Goal: Task Accomplishment & Management: Manage account settings

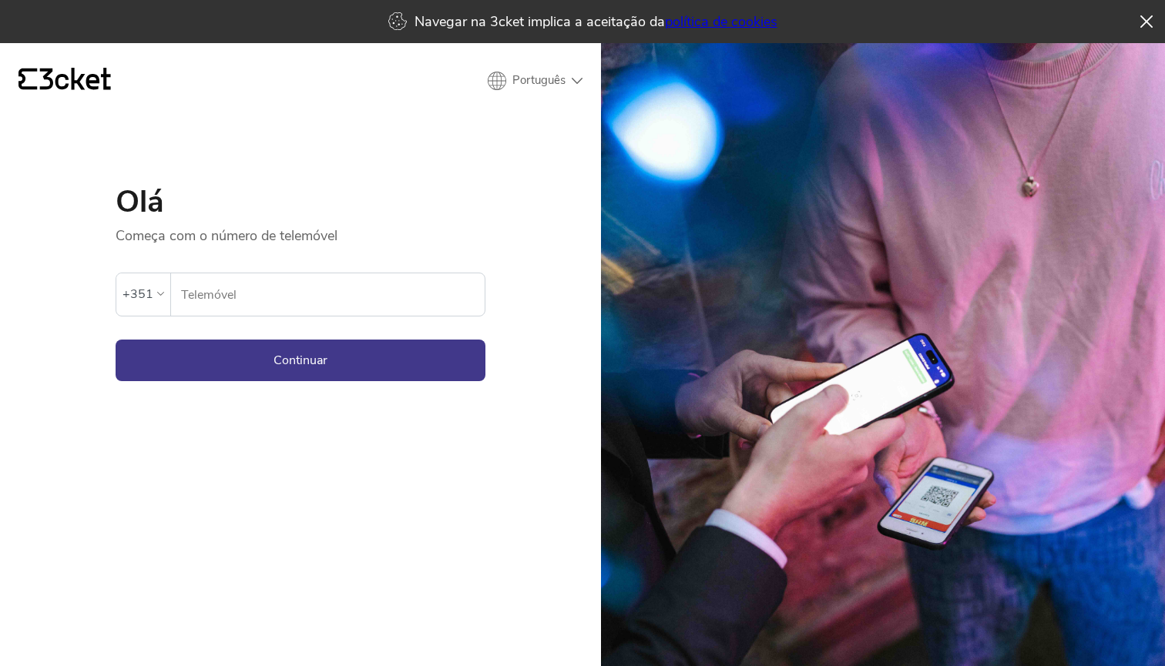
click at [228, 304] on input "Telemóvel" at bounding box center [332, 294] width 304 height 42
type input "932382774"
click at [204, 380] on button "Continuar" at bounding box center [301, 361] width 370 height 42
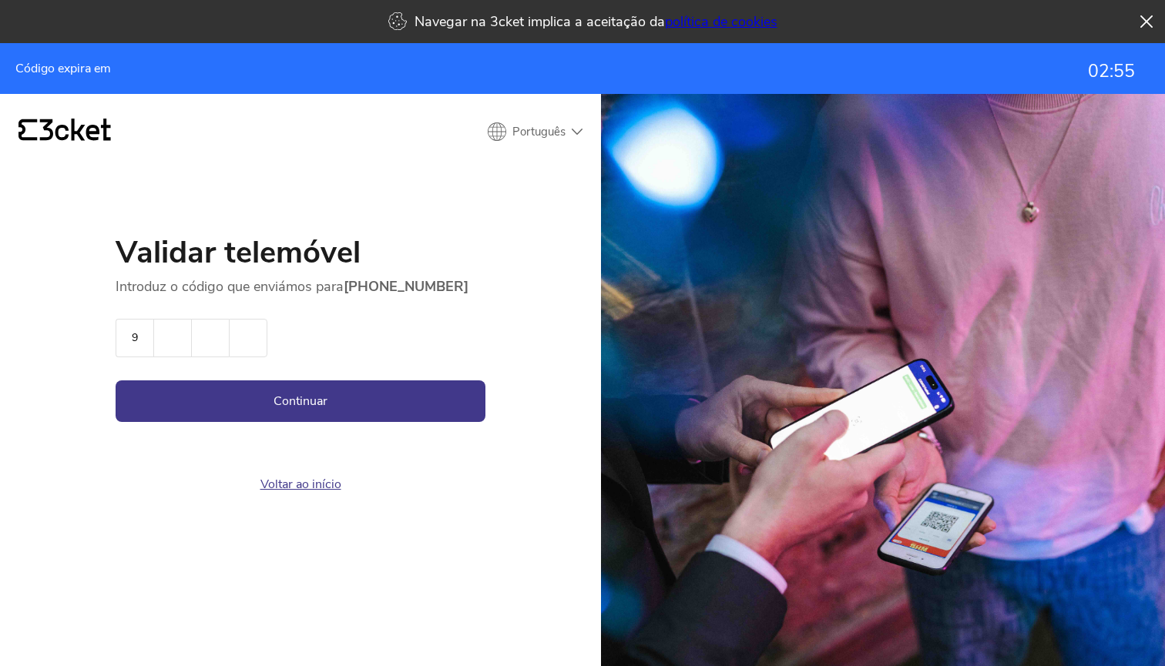
type input "9"
type input "0"
type input "2"
click at [196, 404] on button "Continuar" at bounding box center [301, 402] width 370 height 42
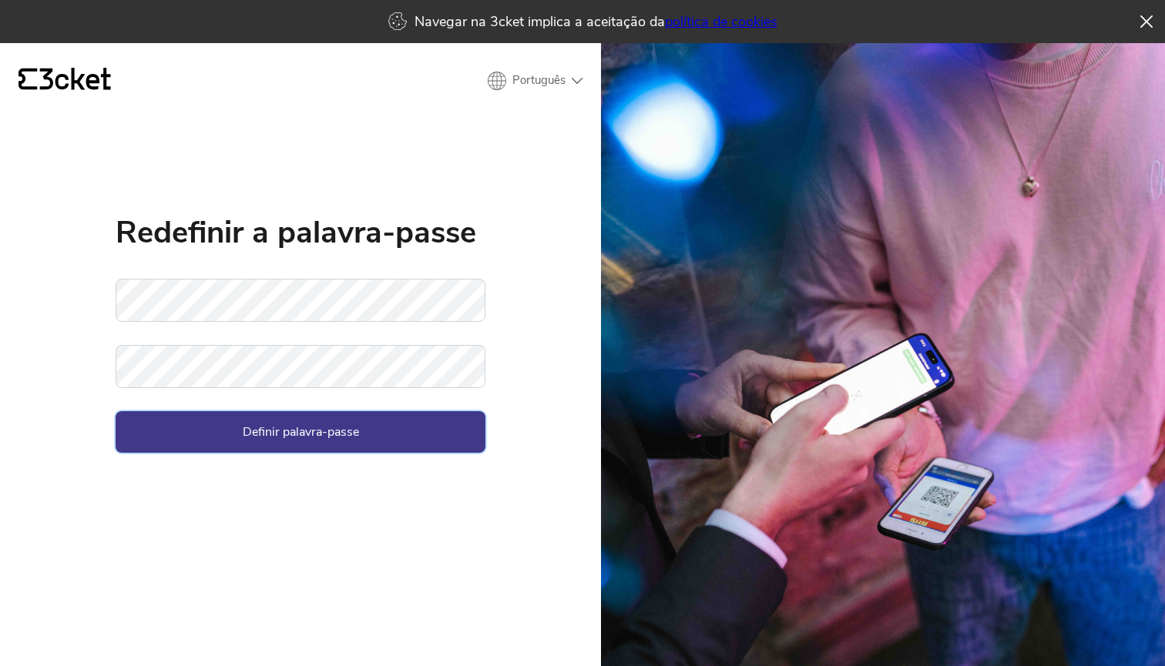
click at [366, 437] on button "Definir palavra-passe" at bounding box center [301, 432] width 370 height 42
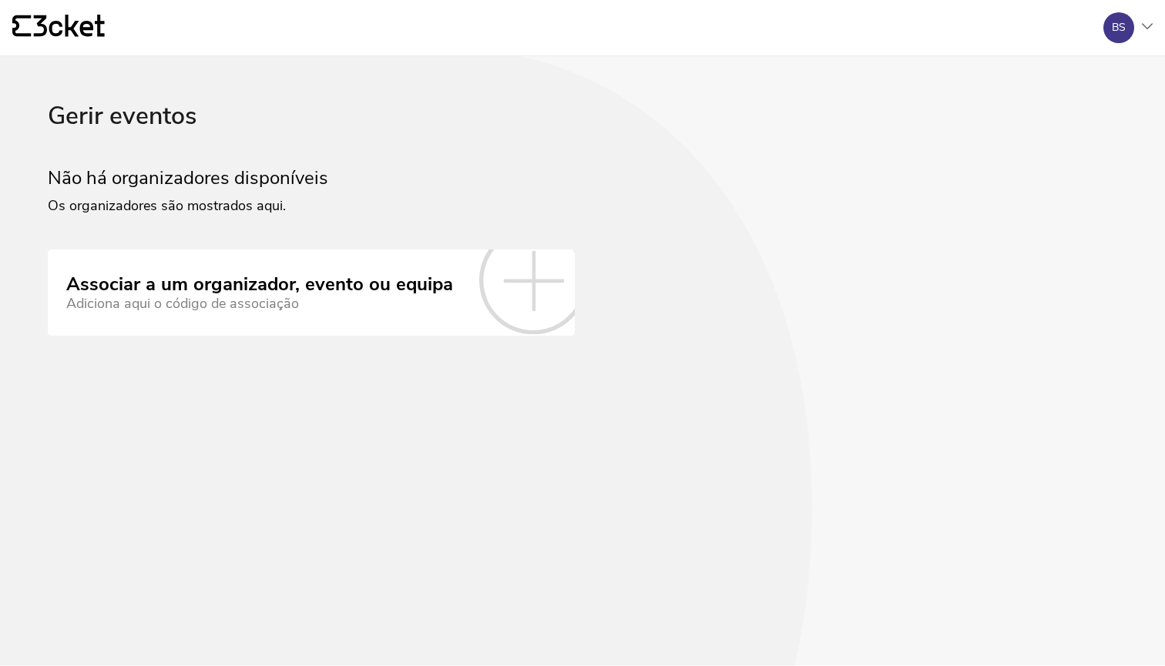
click at [537, 276] on icon at bounding box center [533, 280] width 108 height 108
click at [1141, 23] on div "BS" at bounding box center [1122, 27] width 62 height 31
click at [1063, 75] on div "A minha conta" at bounding box center [1078, 74] width 138 height 37
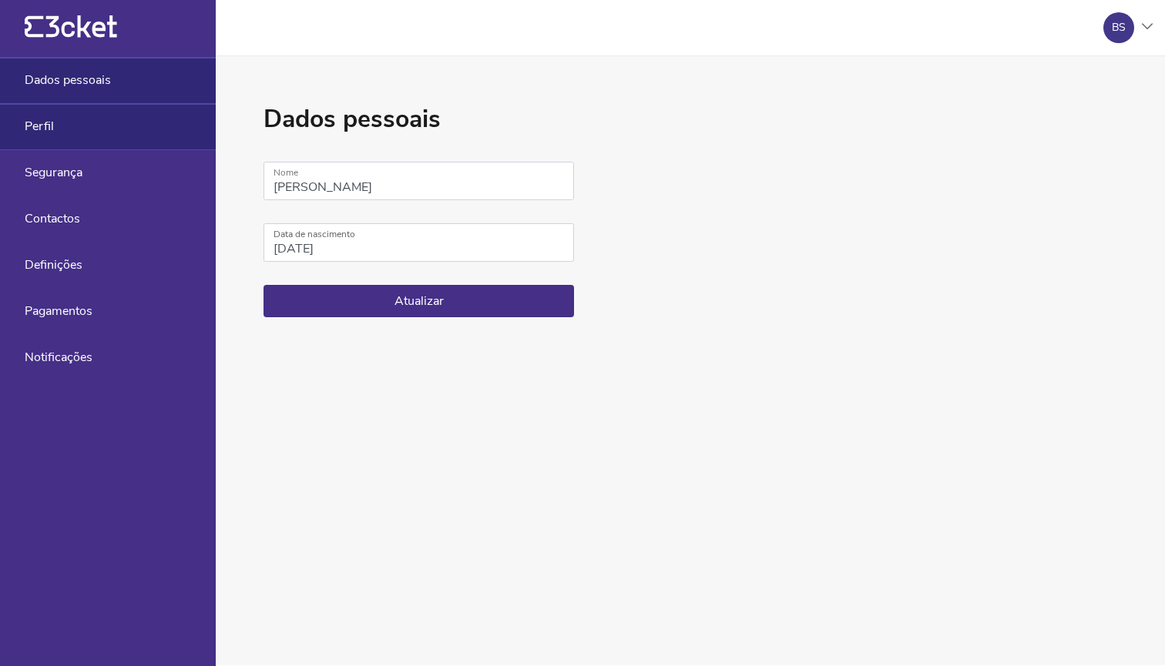
click at [179, 140] on div "Perfil" at bounding box center [108, 127] width 216 height 46
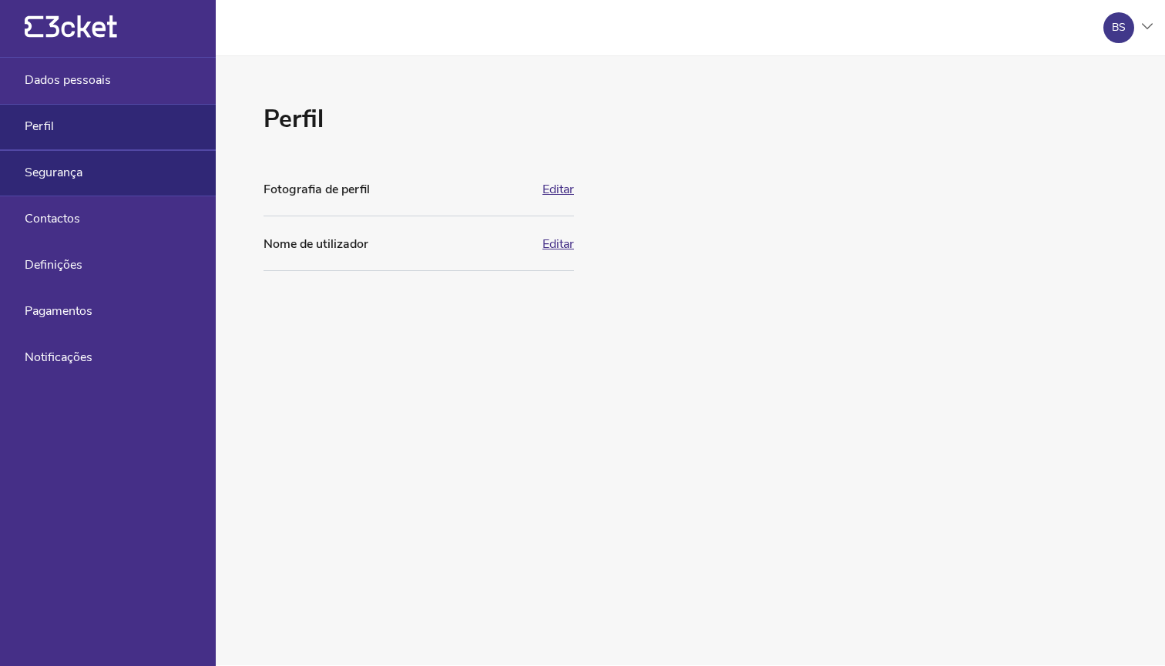
click at [79, 173] on span "Segurança" at bounding box center [54, 173] width 58 height 14
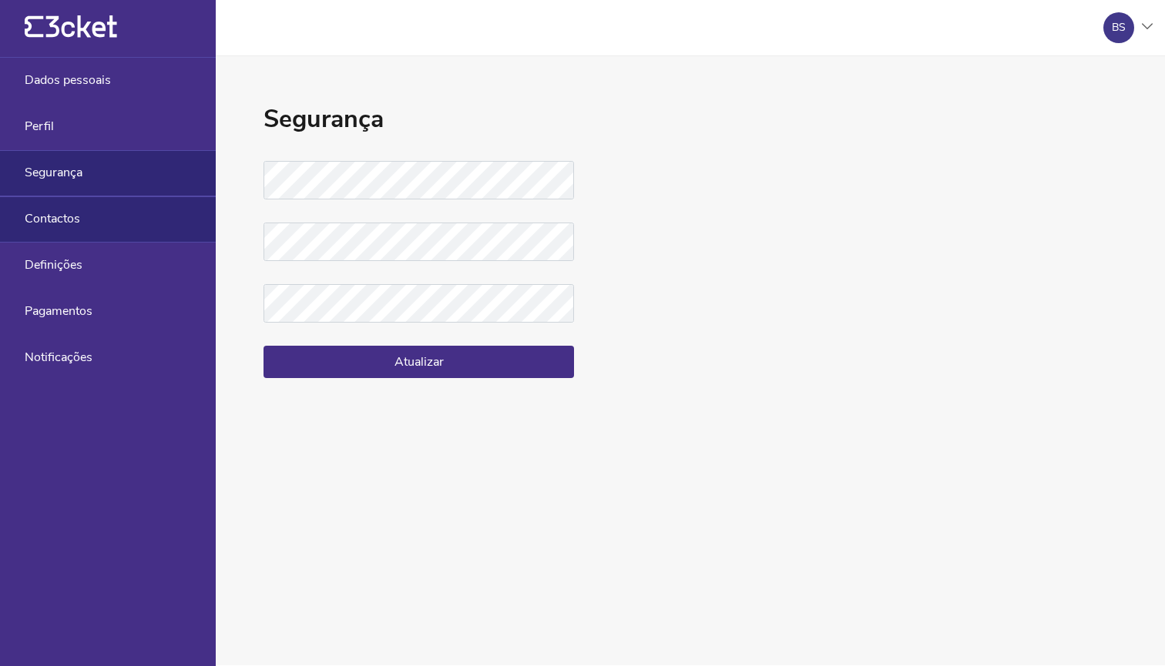
click at [75, 225] on span "Contactos" at bounding box center [52, 219] width 55 height 14
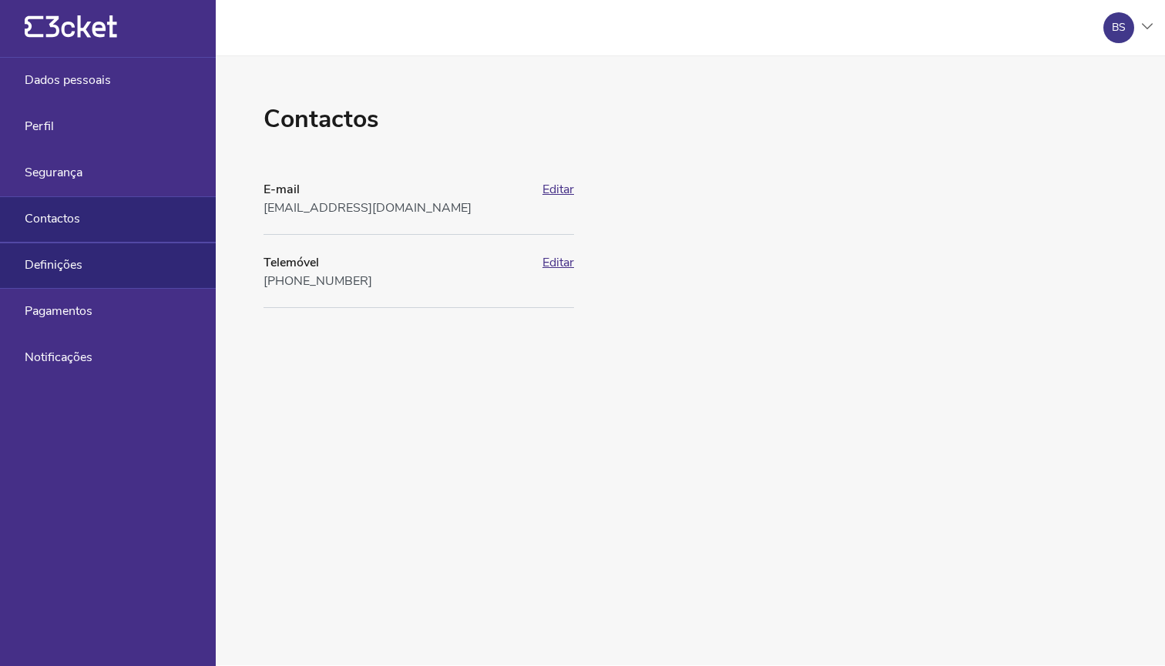
click at [75, 264] on span "Definições" at bounding box center [54, 265] width 58 height 14
select select "pt_PT"
select select "Europe/Lisbon"
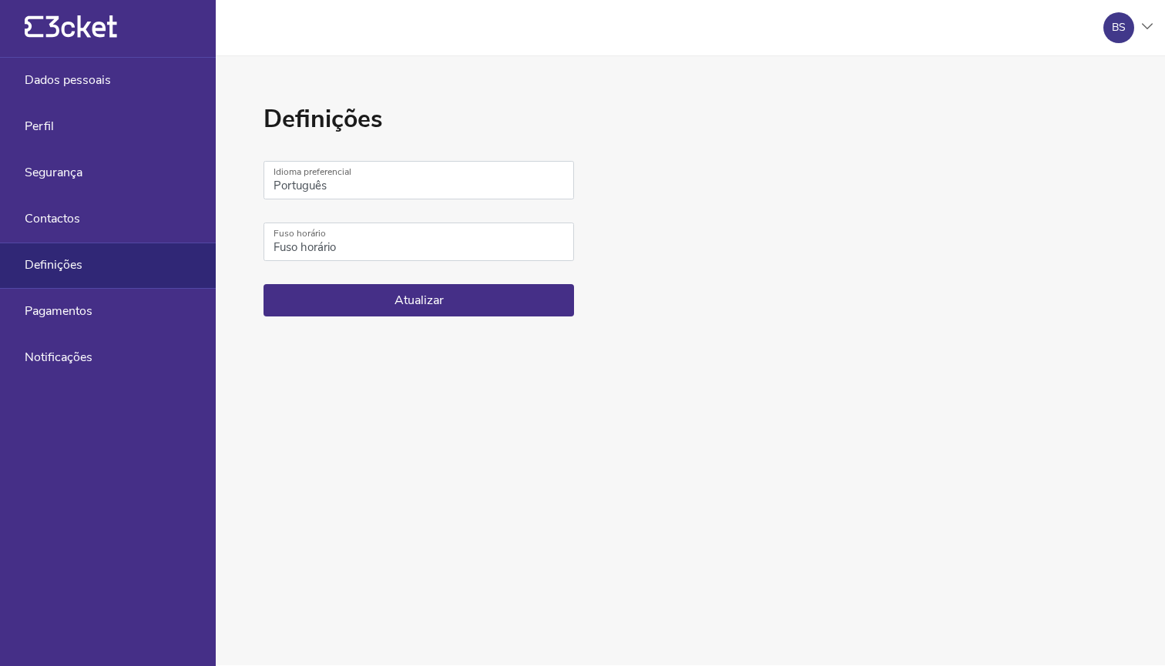
click at [75, 31] on icon "{' '}" at bounding box center [71, 26] width 92 height 23
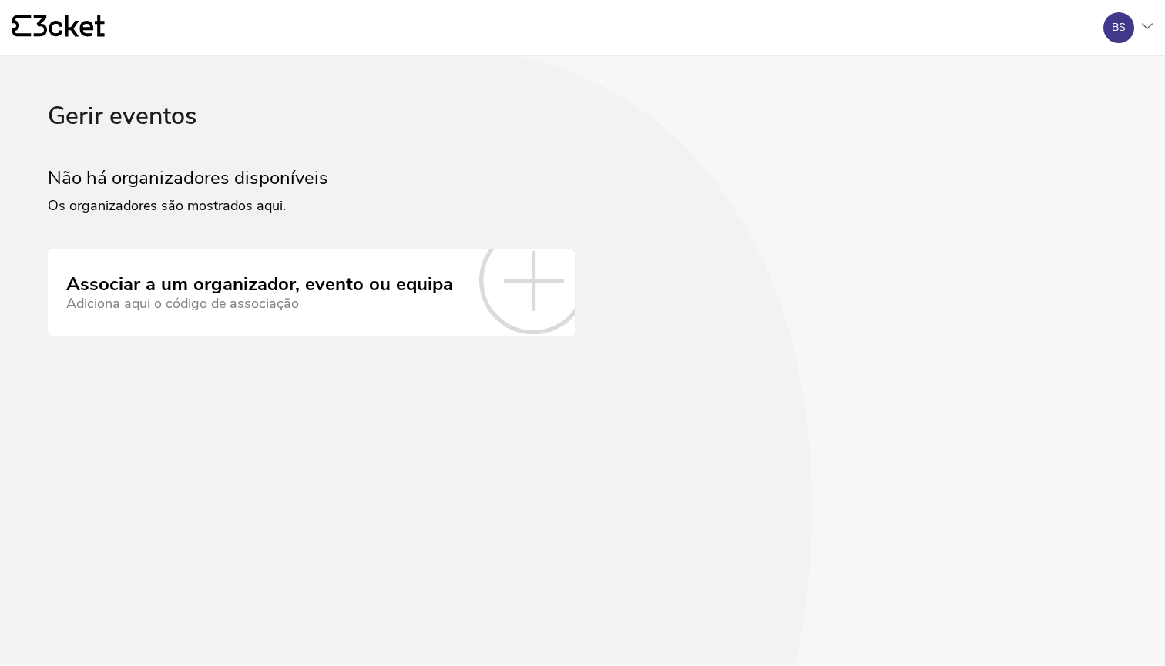
click at [303, 250] on link "Associar a um organizador, evento ou equipa Adiciona aqui o código de associação" at bounding box center [311, 293] width 527 height 86
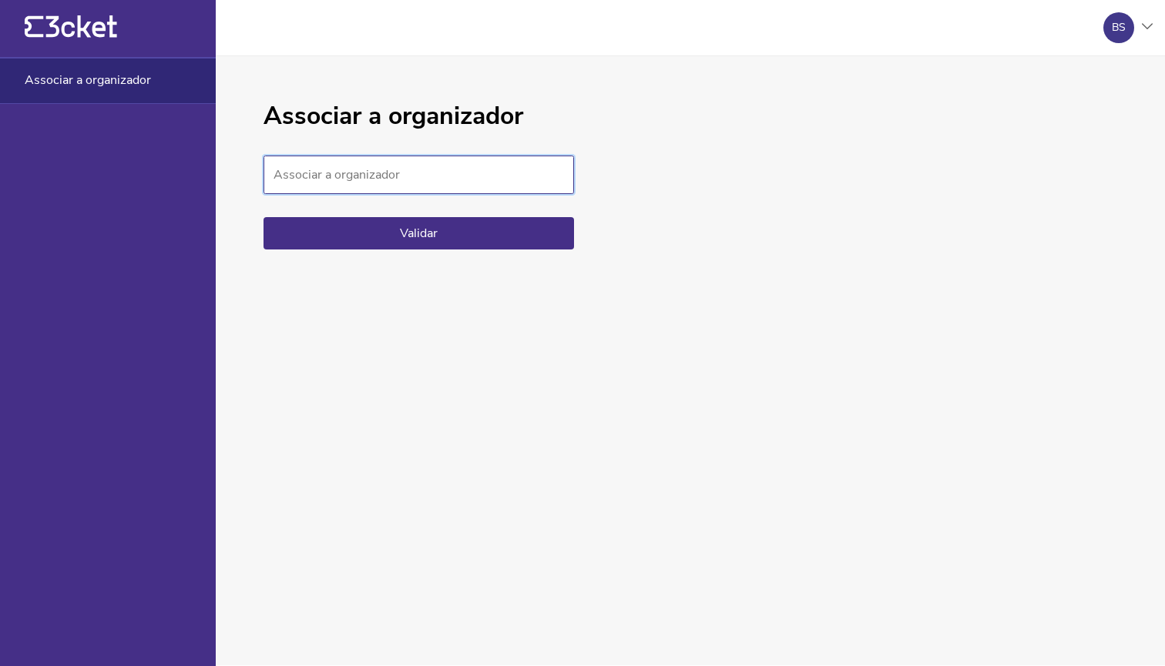
click at [352, 176] on input "Associar a organizador" at bounding box center [418, 175] width 310 height 39
type input "951639d230b9414cbc533f4204f2247f"
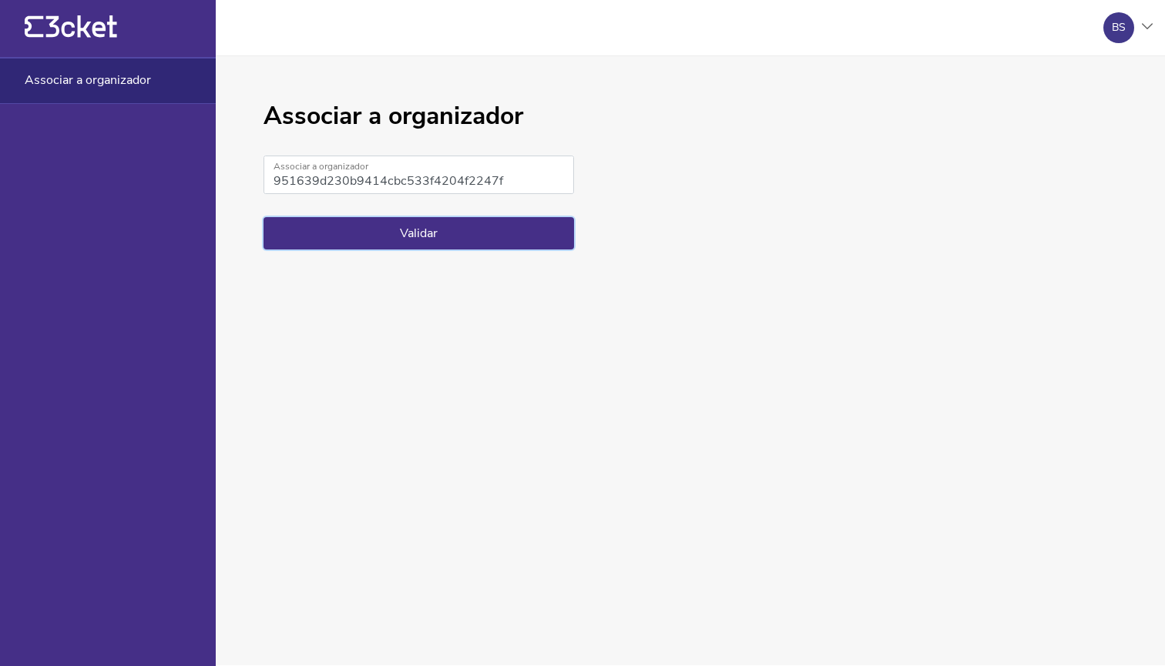
click at [307, 241] on button "Validar" at bounding box center [418, 233] width 310 height 32
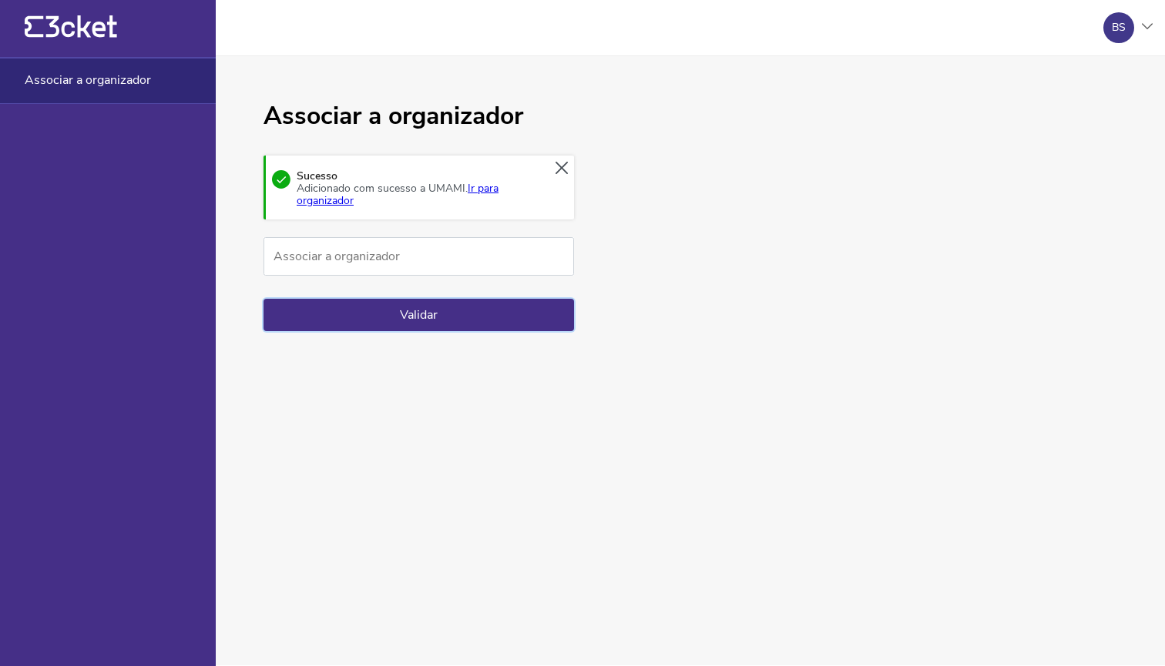
click at [428, 315] on button "Validar" at bounding box center [418, 315] width 310 height 32
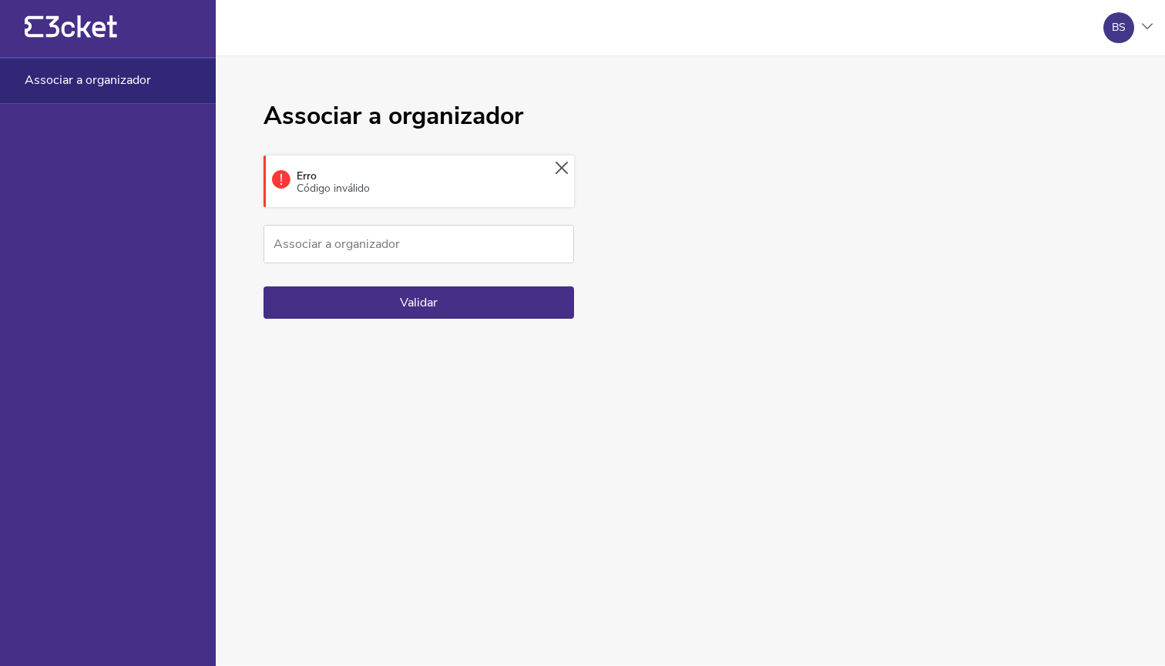
click at [417, 183] on div "Erro Código inválido" at bounding box center [418, 182] width 310 height 52
click at [310, 178] on div "Erro Código inválido" at bounding box center [329, 182] width 79 height 25
click at [399, 194] on div "Erro Código inválido" at bounding box center [418, 182] width 310 height 52
click at [556, 165] on icon at bounding box center [561, 168] width 12 height 13
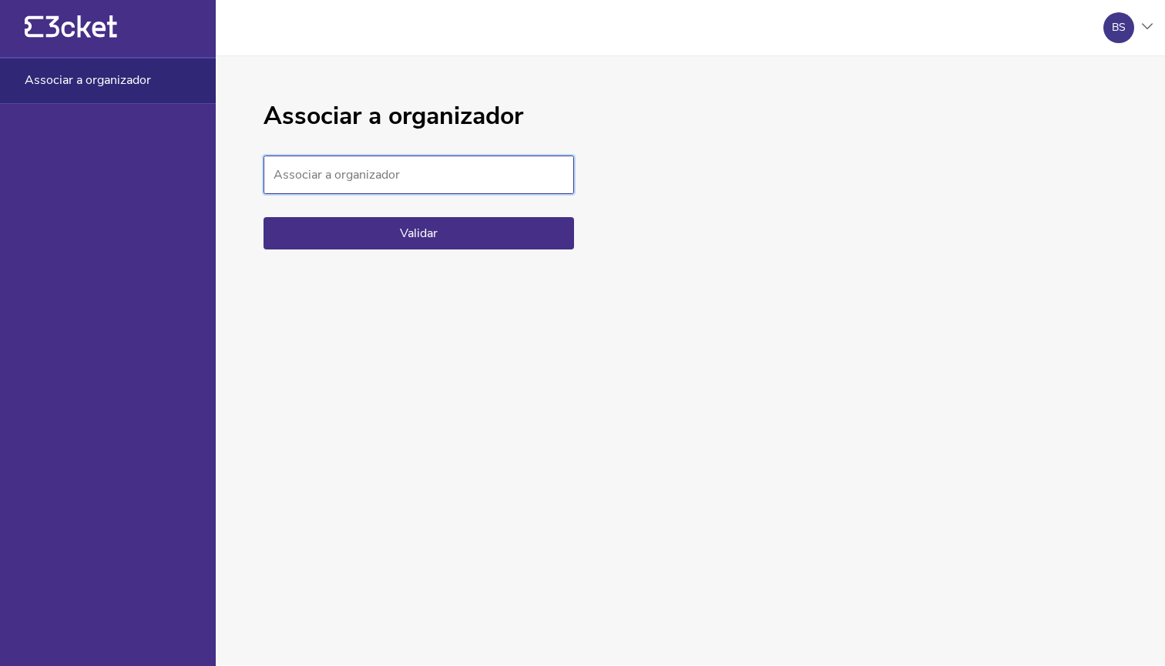
click at [334, 172] on input "Associar a organizador" at bounding box center [418, 175] width 310 height 39
paste input "951639d230b9414cbc533f4204f2247f"
type input "951639d230b9414cbc533f4204f2247f"
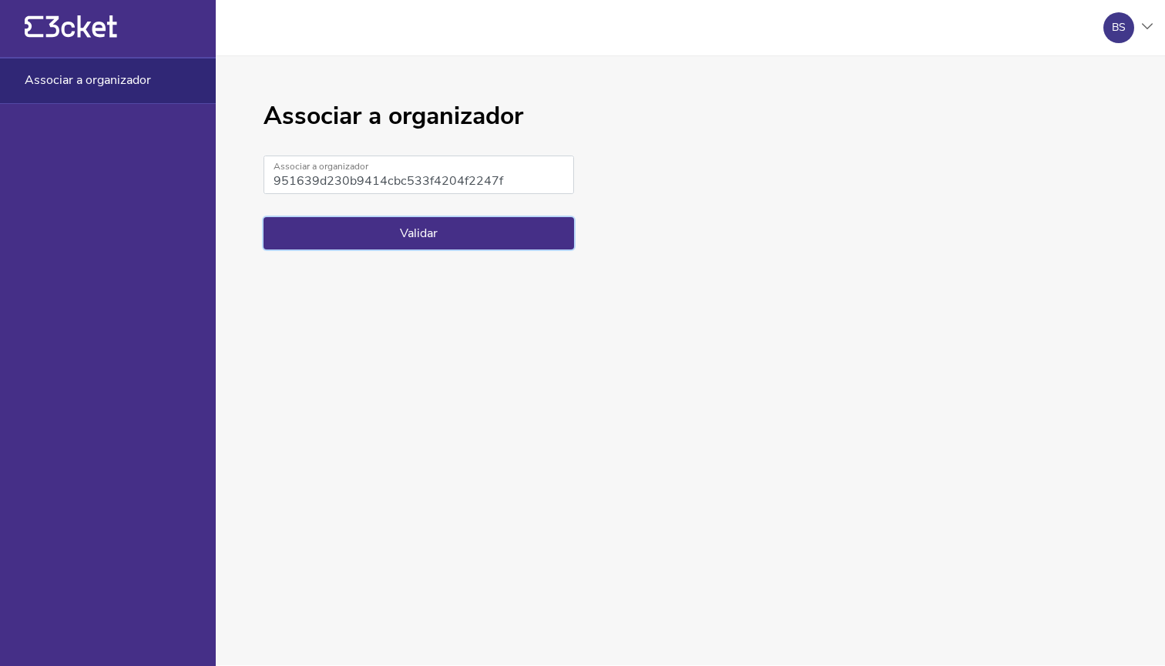
click at [364, 230] on button "Validar" at bounding box center [418, 233] width 310 height 32
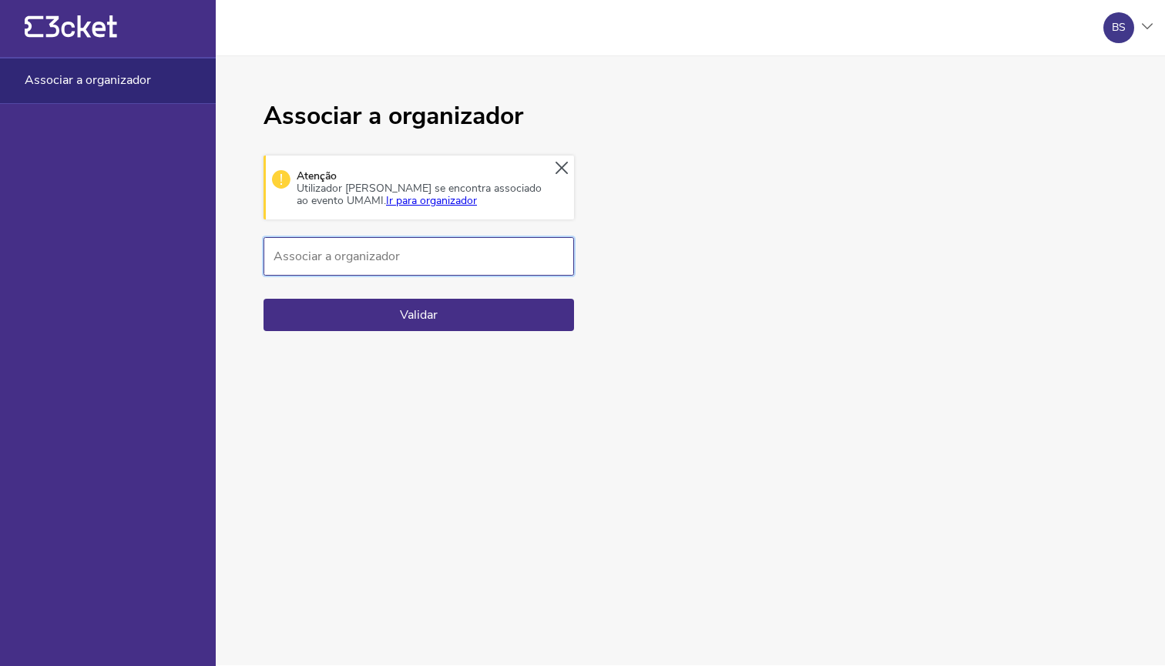
click at [428, 260] on input "Associar a organizador" at bounding box center [418, 256] width 310 height 39
paste input "951639d230b9414cbc533f4204f2247f"
type input "951639d230b9414cbc533f4204f2247f"
click at [424, 308] on button "Validar" at bounding box center [418, 315] width 310 height 32
click at [386, 200] on link "Ir para organizador" at bounding box center [431, 200] width 91 height 15
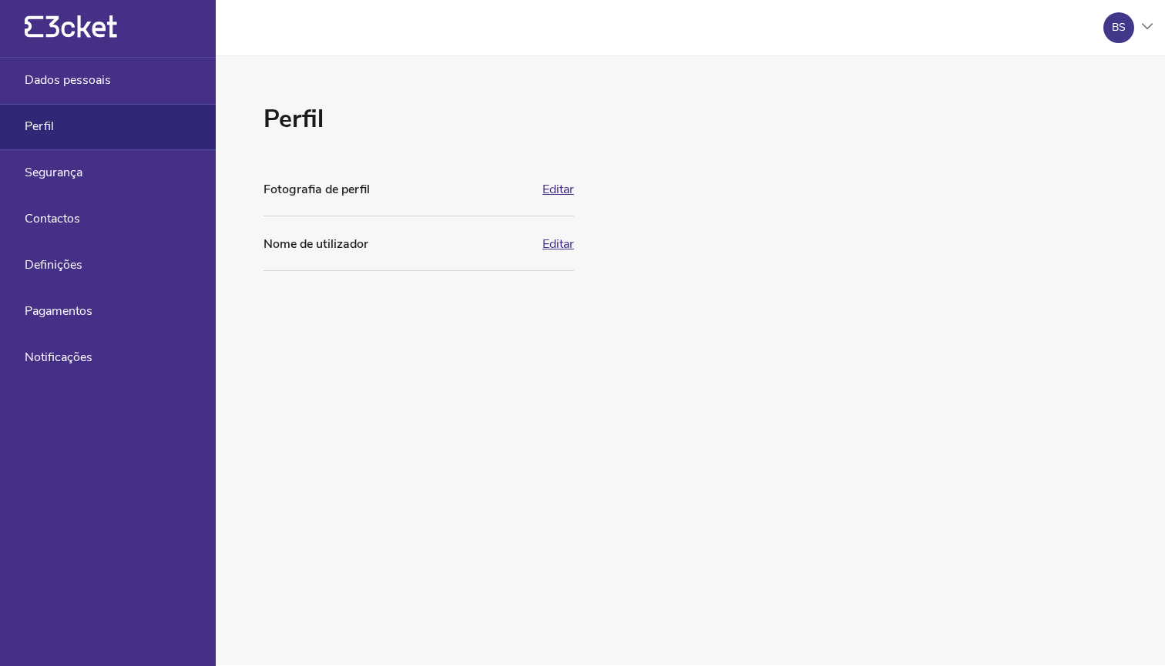
click at [552, 190] on button "Editar" at bounding box center [558, 190] width 32 height 14
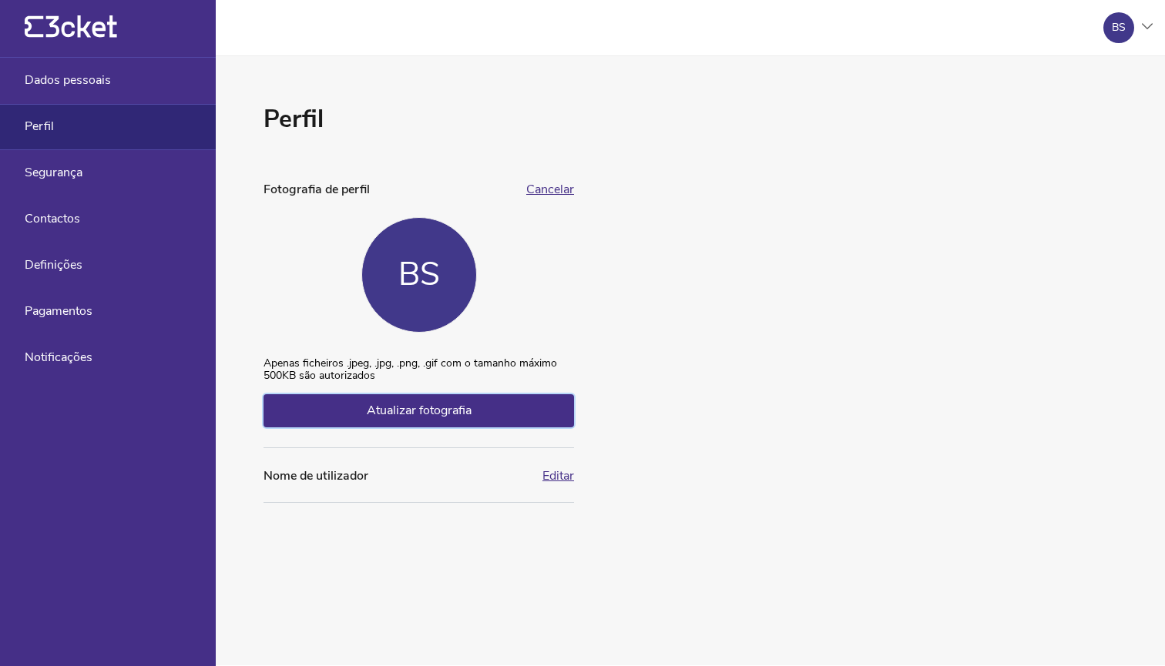
click at [402, 408] on span "Atualizar fotografia" at bounding box center [419, 410] width 105 height 17
click at [263, 357] on input "Atualizar fotografia" at bounding box center [263, 357] width 1 height 1
type input "C:\fakepath\IMG_5930 3.jpg"
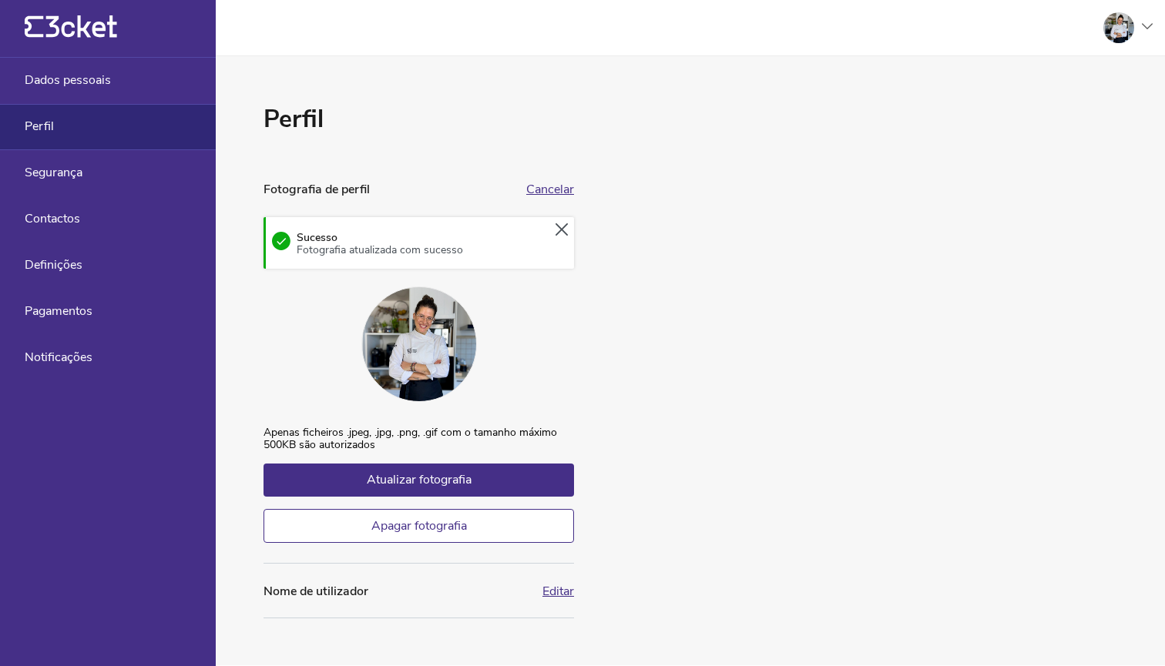
click at [563, 589] on button "Editar" at bounding box center [558, 592] width 32 height 14
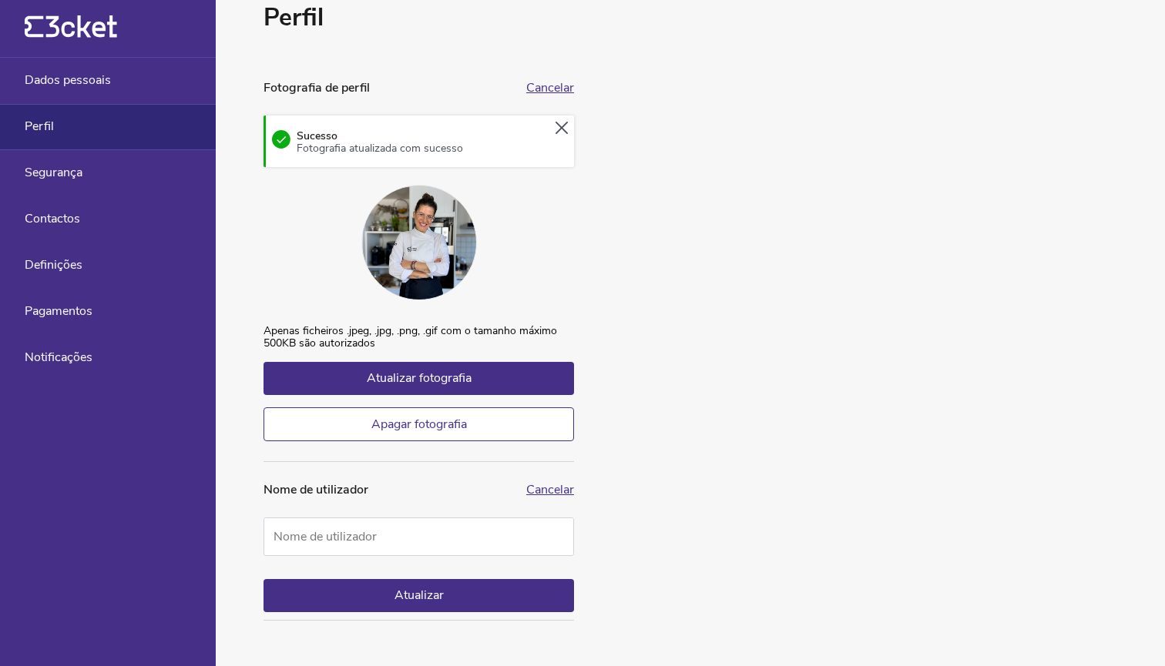
scroll to position [101, 0]
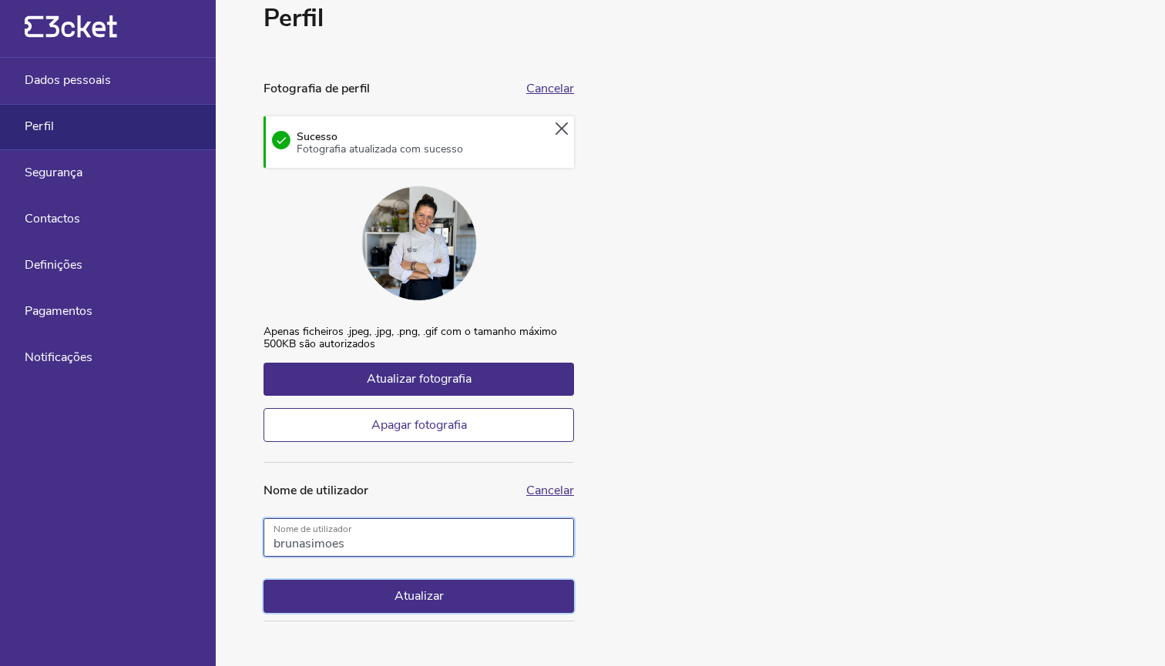
type input "brunasimoes"
click at [386, 599] on button "Atualizar" at bounding box center [418, 596] width 310 height 32
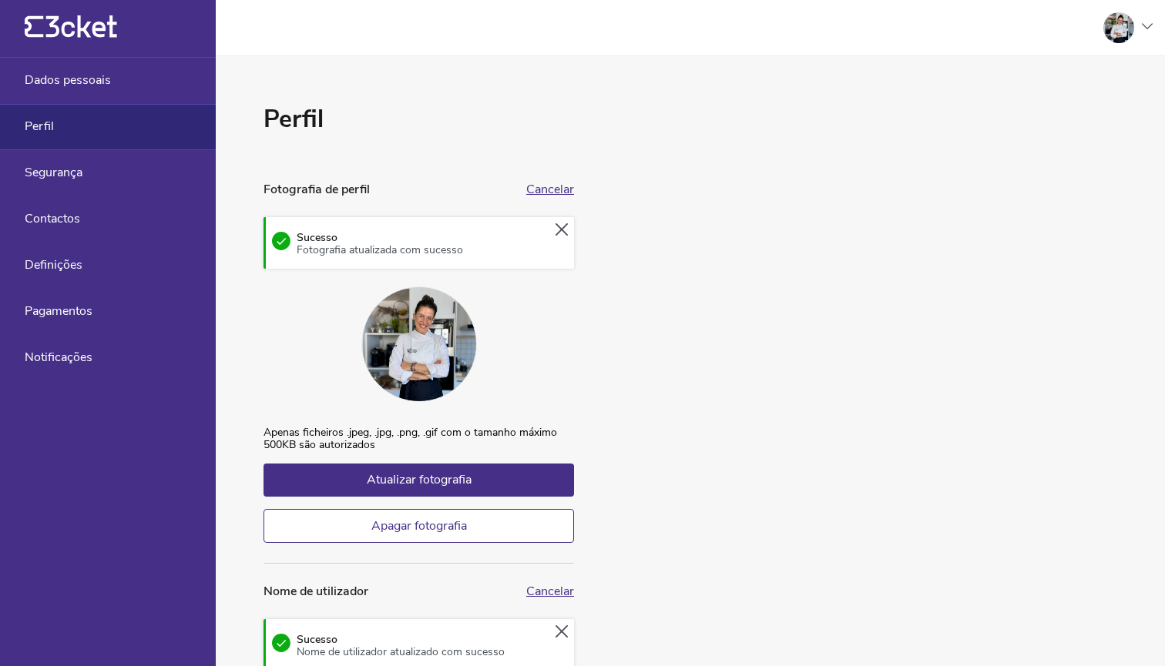
scroll to position [0, 0]
click at [66, 83] on span "Dados pessoais" at bounding box center [68, 80] width 86 height 14
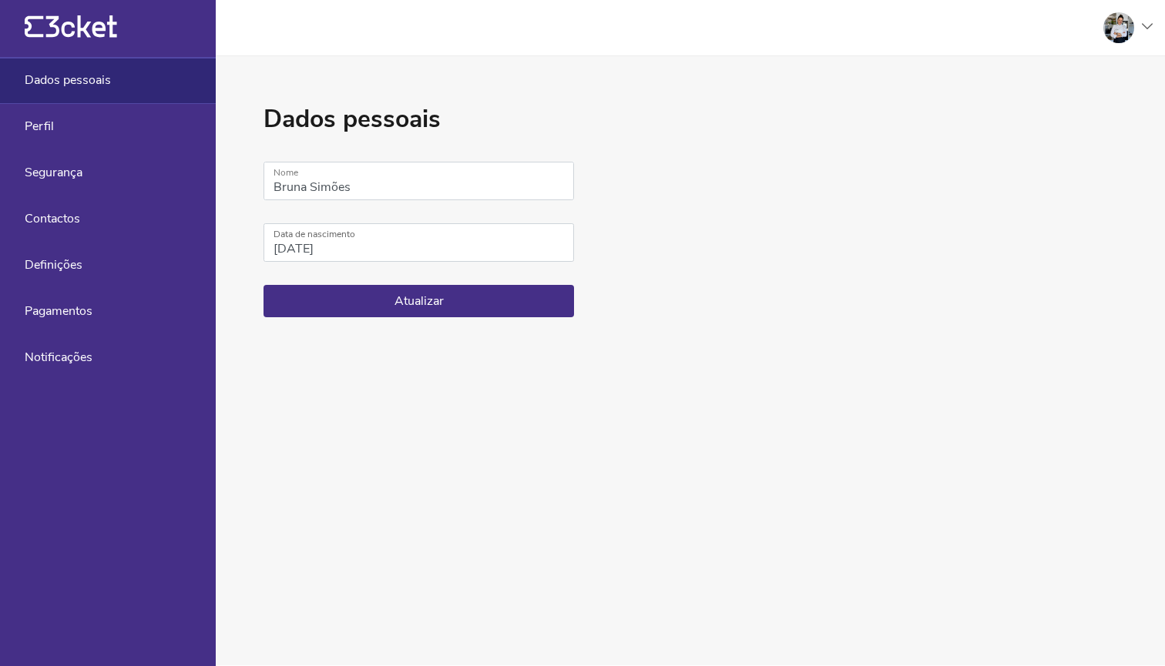
click at [77, 25] on icon "{' '}" at bounding box center [71, 26] width 92 height 23
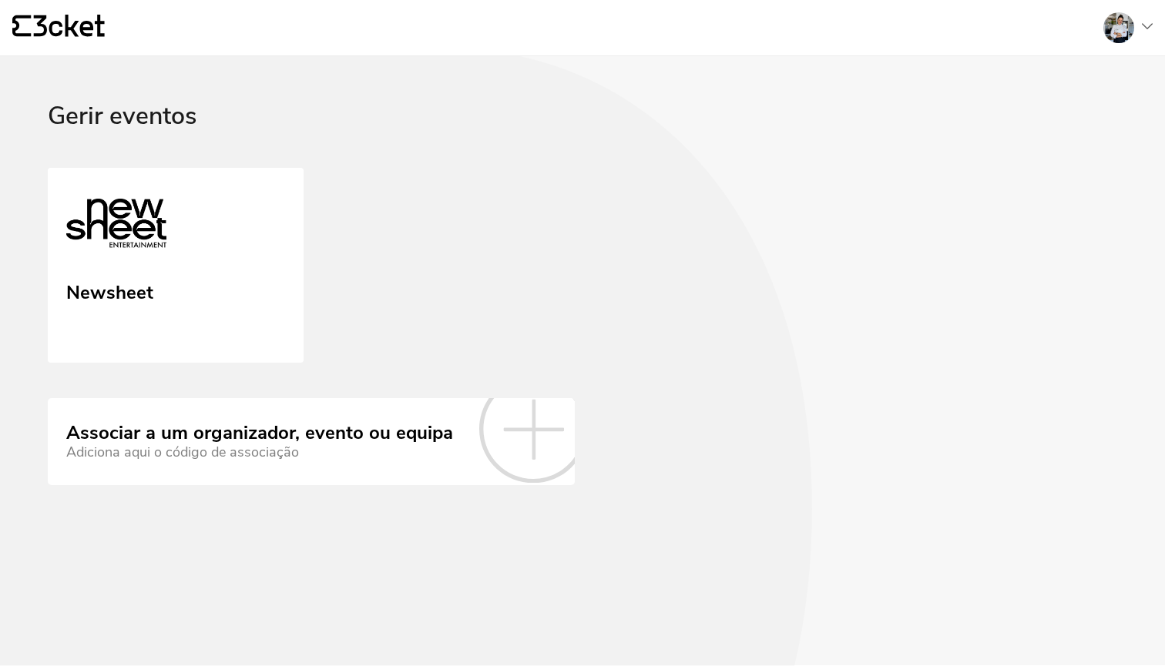
click at [1140, 29] on div at bounding box center [1122, 27] width 62 height 31
click at [1075, 115] on div "Gerir eventos" at bounding box center [1078, 111] width 138 height 37
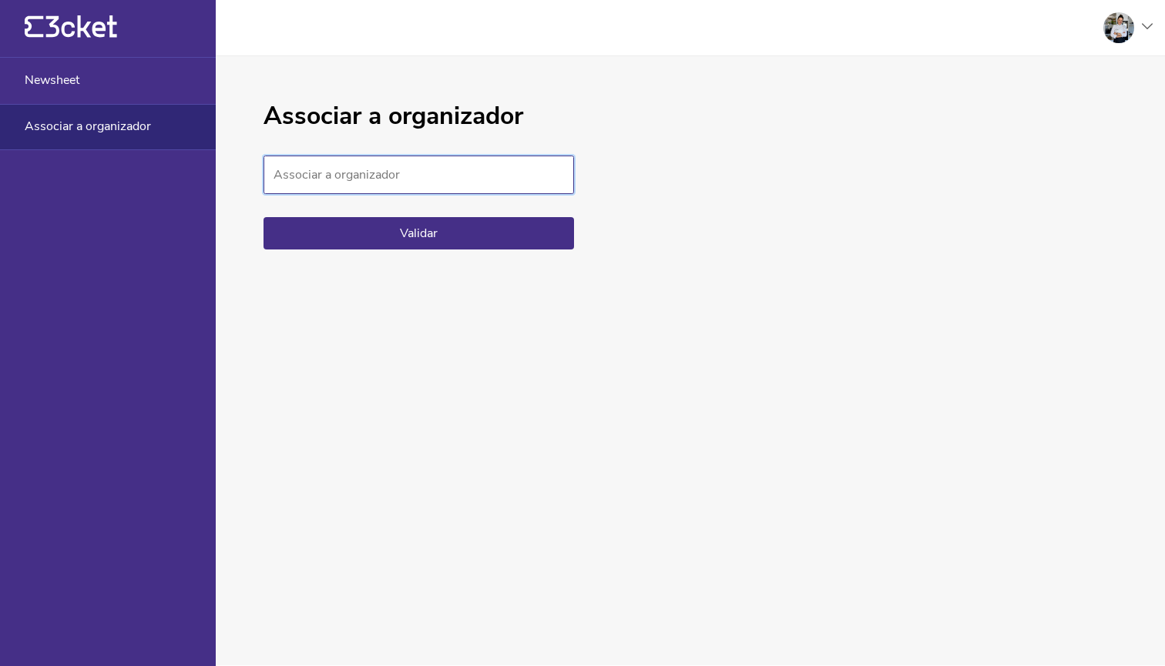
click at [356, 173] on input "Associar a organizador" at bounding box center [418, 175] width 310 height 39
paste input "951639d230b9414cbc533f4204f2247f"
type input "951639d230b9414cbc533f4204f2247f"
click at [418, 233] on button "Validar" at bounding box center [418, 233] width 310 height 32
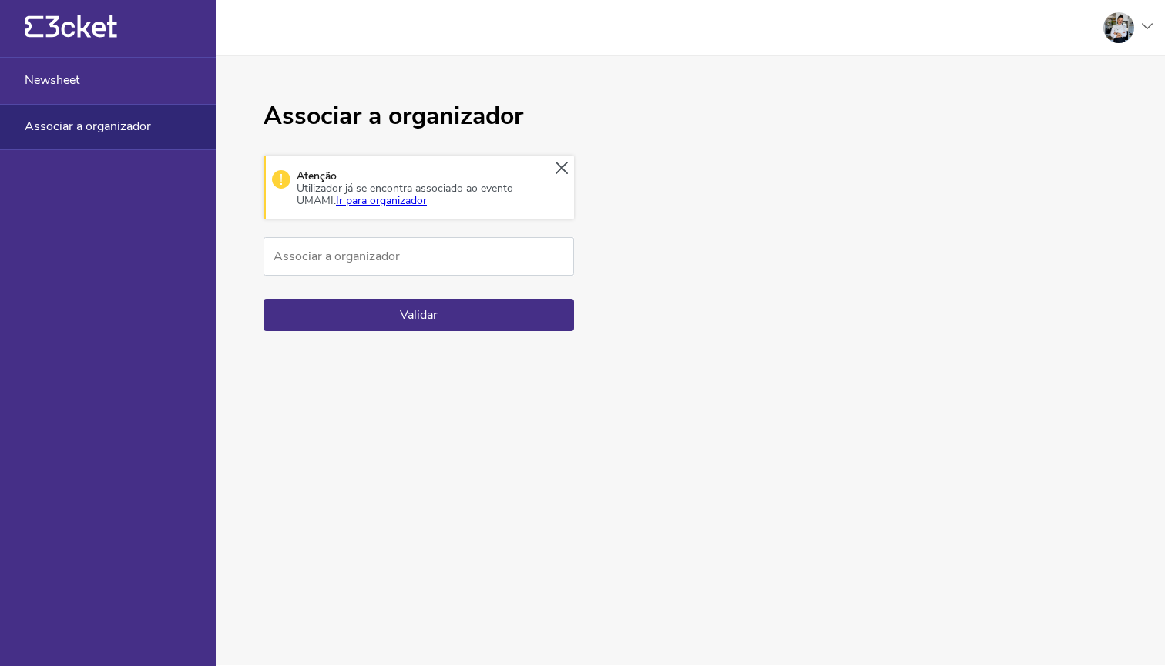
click at [361, 200] on link "Ir para organizador" at bounding box center [381, 200] width 91 height 15
